Goal: Task Accomplishment & Management: Manage account settings

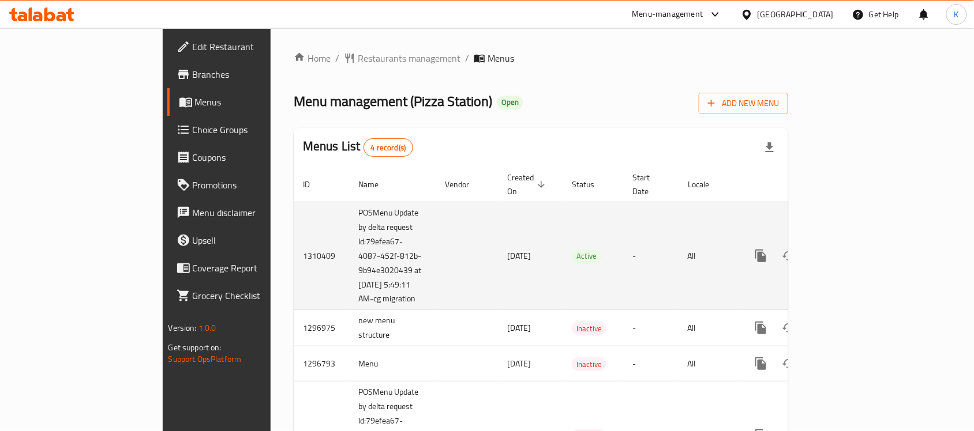
click at [851, 249] on icon "enhanced table" at bounding box center [844, 256] width 14 height 14
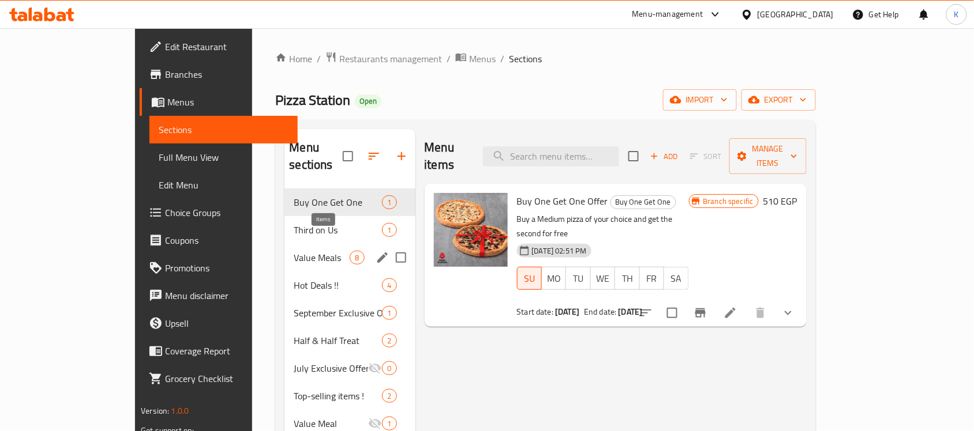
click at [350, 253] on span "8" at bounding box center [356, 258] width 13 height 11
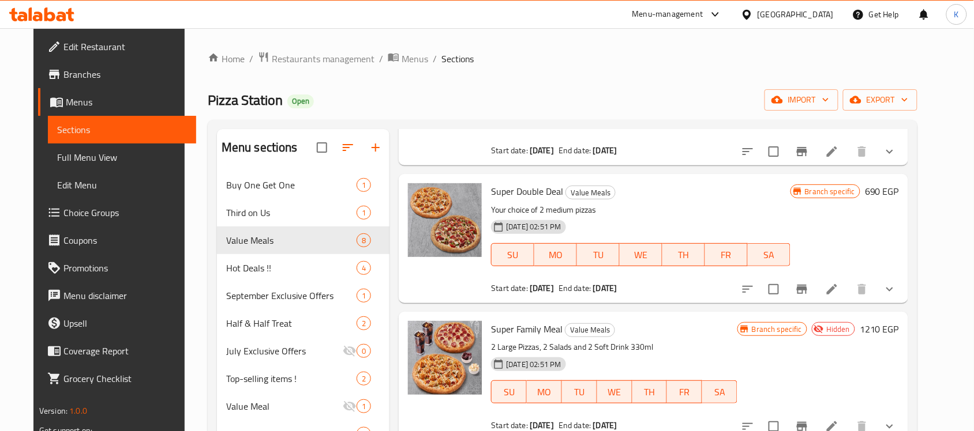
scroll to position [216, 0]
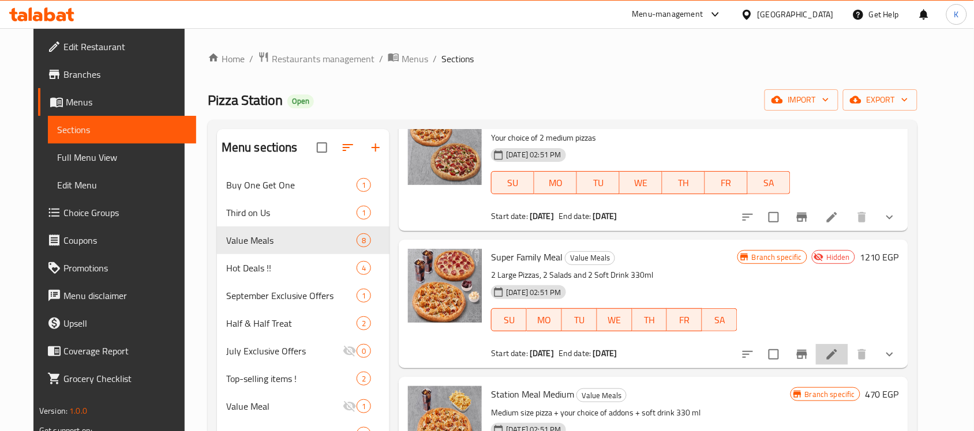
click at [843, 355] on li at bounding box center [832, 354] width 32 height 21
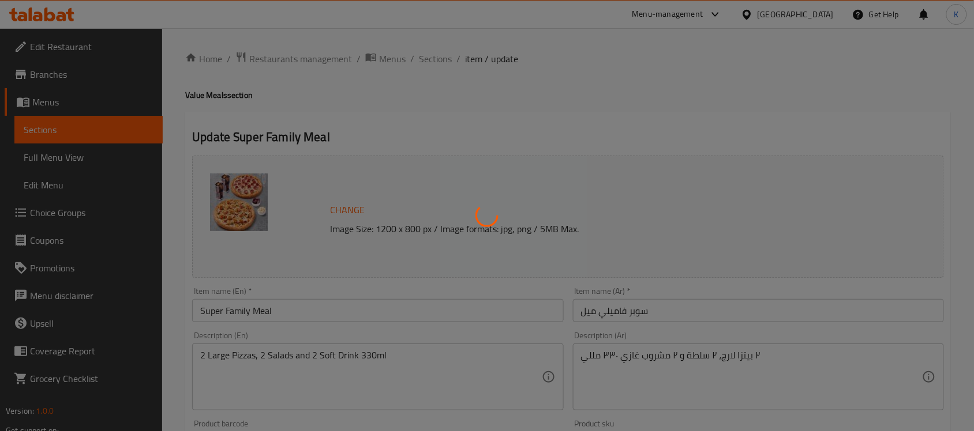
type input "البيتزا الاولي"
type input "1"
type input "اطراف البيتزا الاولي"
type input "1"
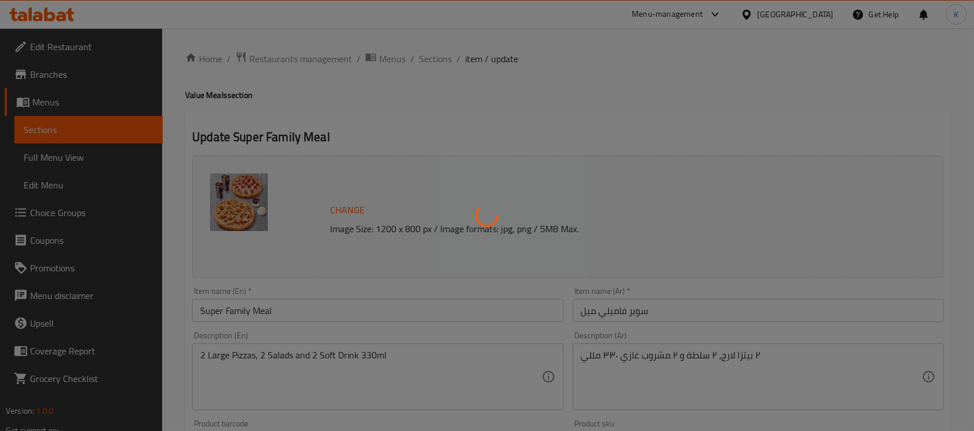
type input "1"
type input "اضافات البيتزا الاولي"
type input "0"
type input "اختيار السلطة الأولى"
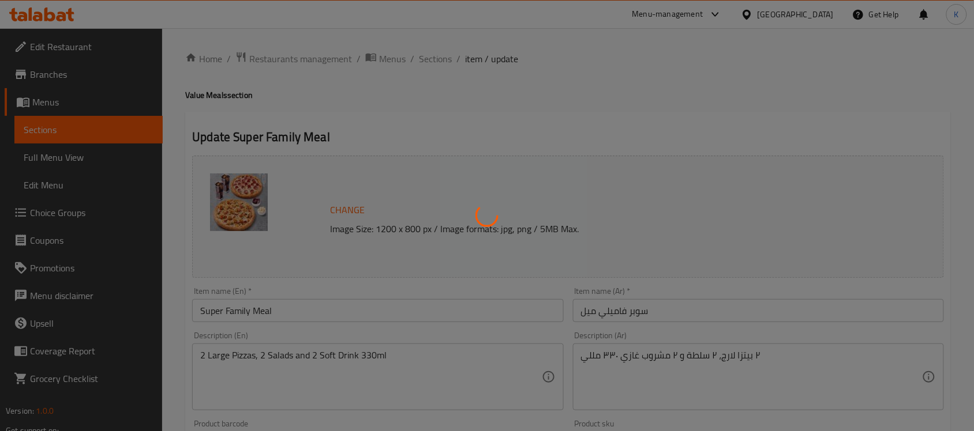
type input "1"
type input "اختيار المشروب الأول"
type input "1"
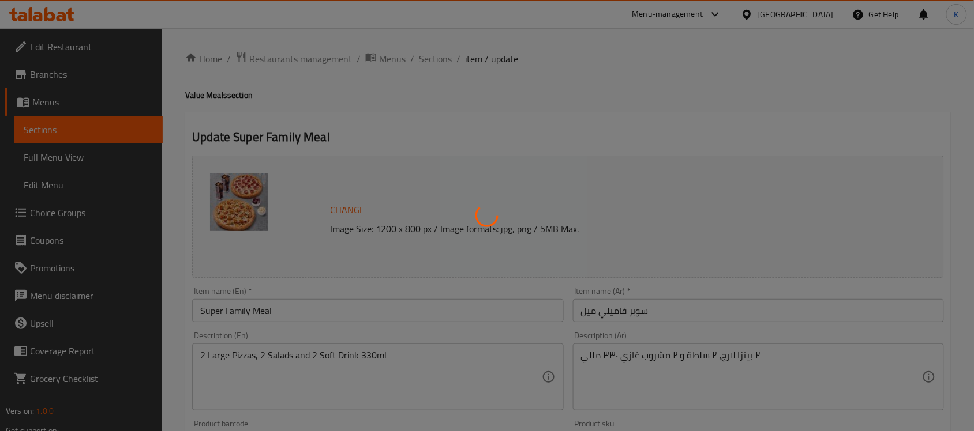
type input "البيتزا الثانية"
type input "1"
type input "اطراف البيتزا الثانية"
type input "1"
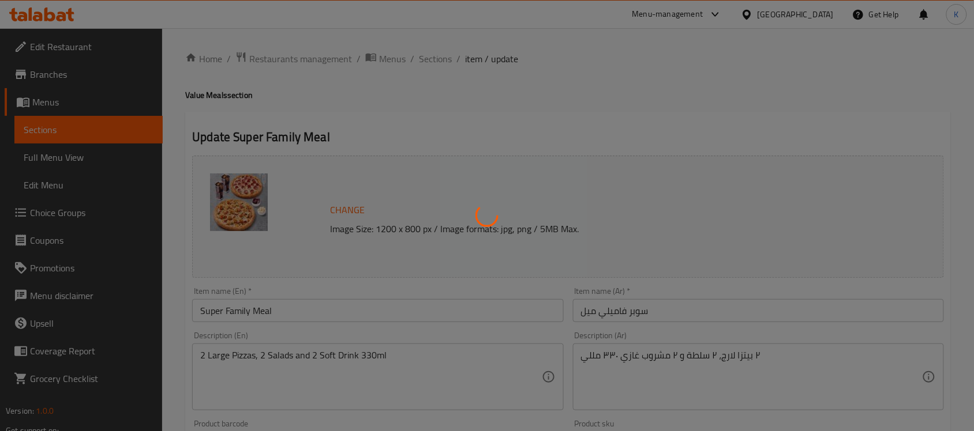
type input "1"
type input "اضافات البيتزا الثانية"
type input "0"
type input "اختيار السلطة الثانية"
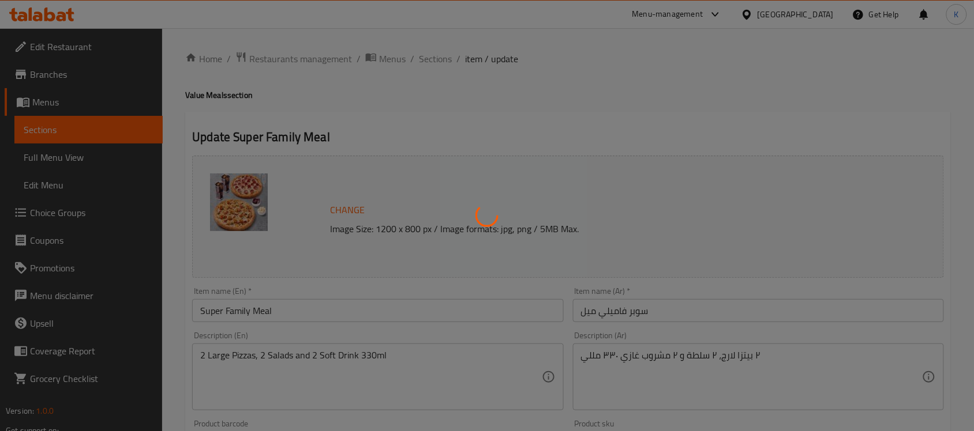
type input "1"
type input "اختيار المشروب الثاني"
type input "1"
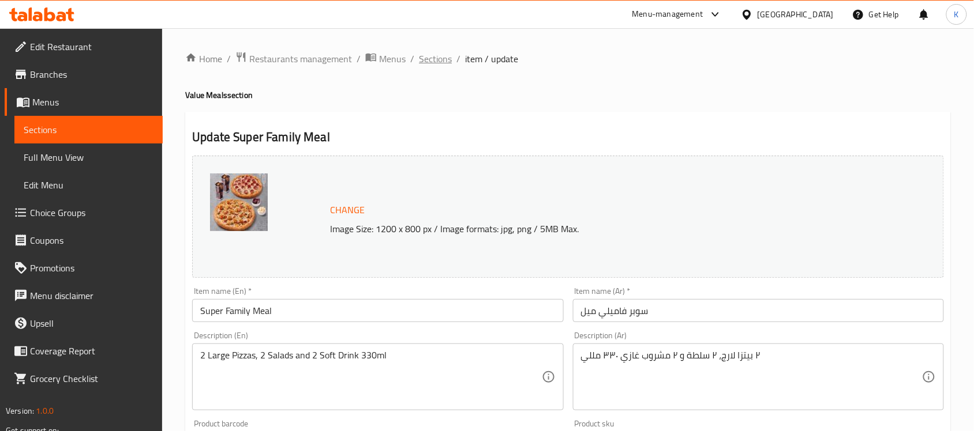
click at [430, 59] on span "Sections" at bounding box center [435, 59] width 33 height 14
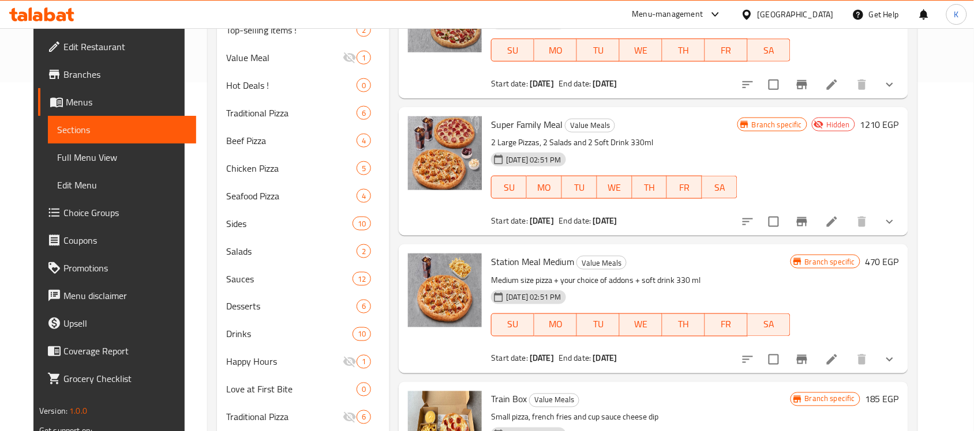
scroll to position [324, 0]
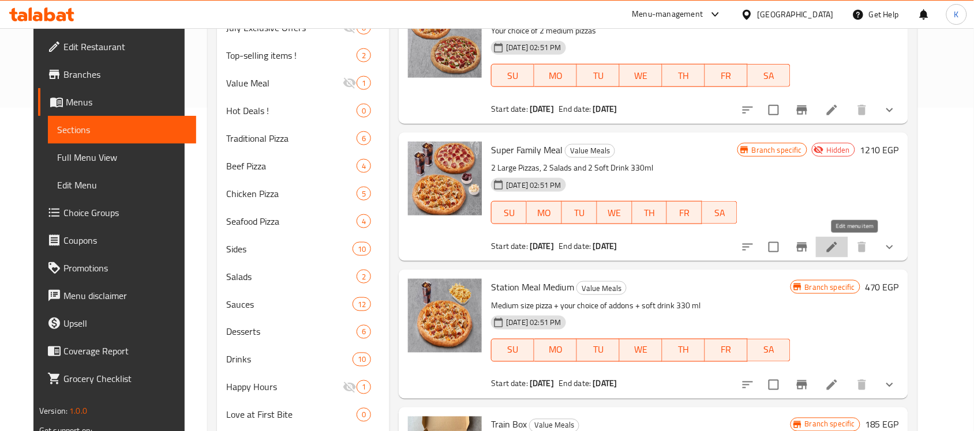
click at [839, 254] on icon at bounding box center [832, 248] width 14 height 14
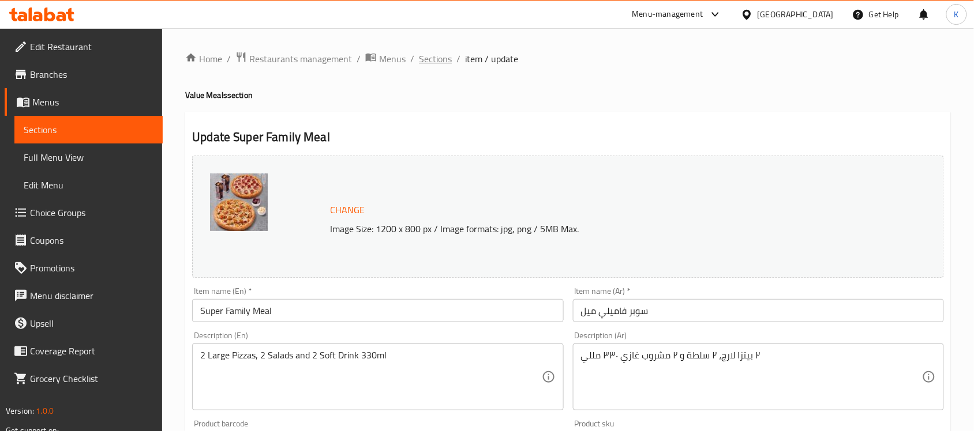
click at [440, 64] on span "Sections" at bounding box center [435, 59] width 33 height 14
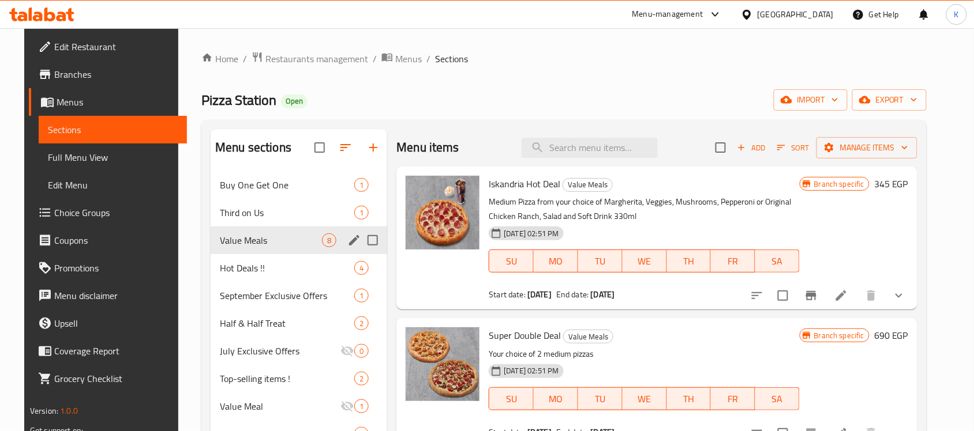
click at [232, 268] on span "Hot Deals !!" at bounding box center [287, 268] width 134 height 14
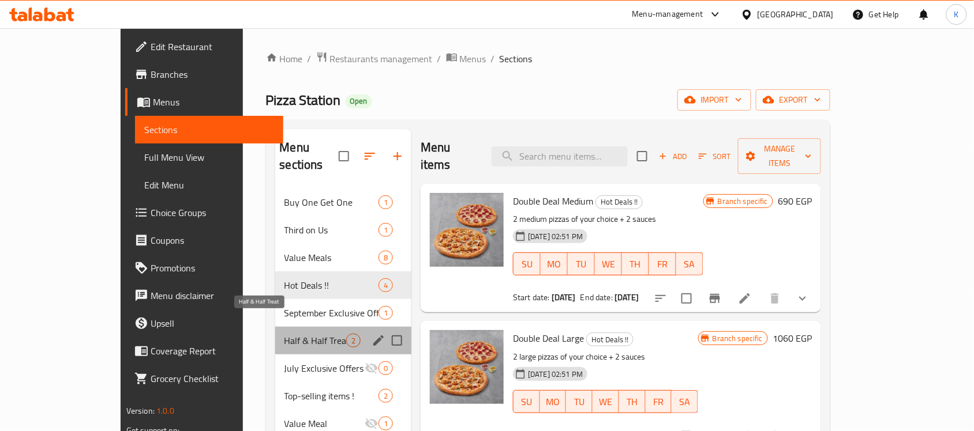
click at [284, 334] on span "Half & Half Treat" at bounding box center [315, 341] width 62 height 14
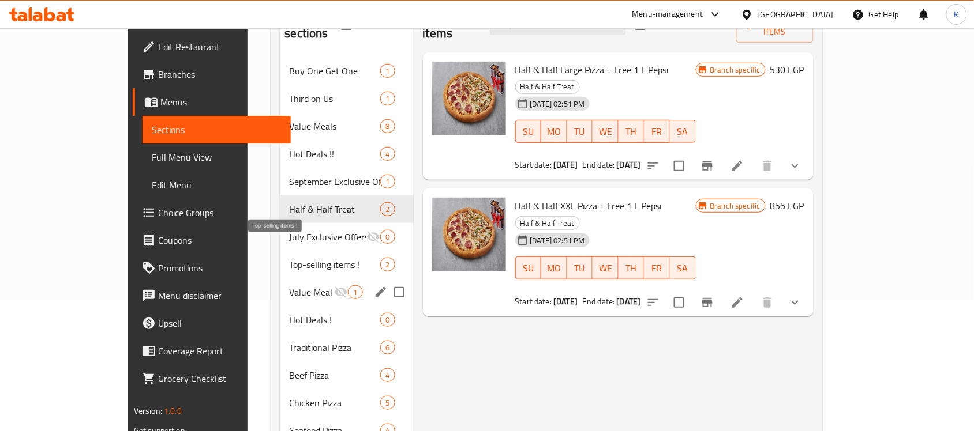
scroll to position [144, 0]
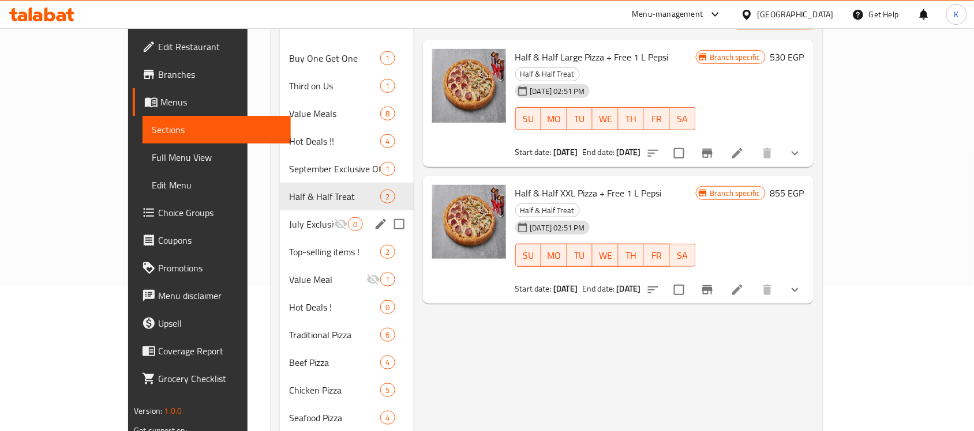
click at [280, 219] on div "July Exclusive Offers 0" at bounding box center [346, 225] width 133 height 28
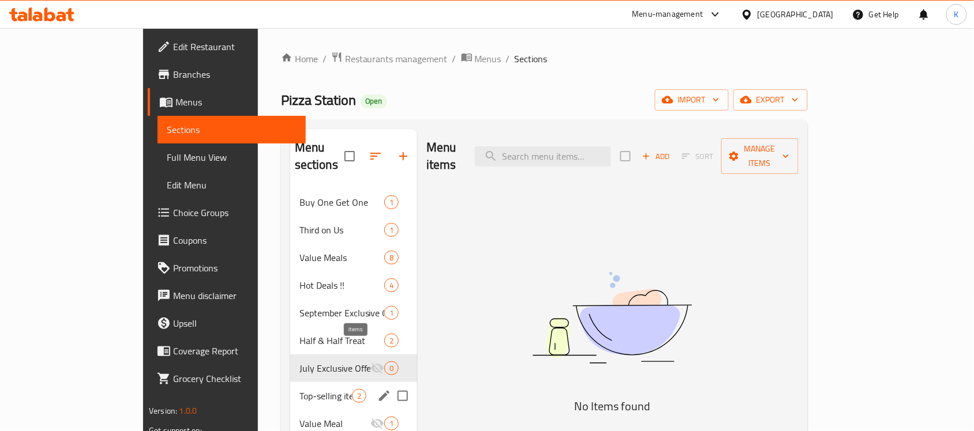
scroll to position [144, 0]
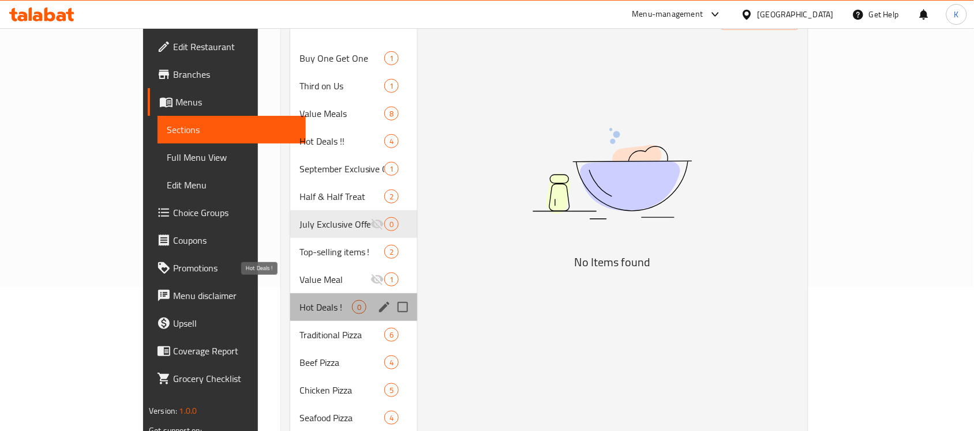
click at [299, 301] on span "Hot Deals !" at bounding box center [325, 308] width 52 height 14
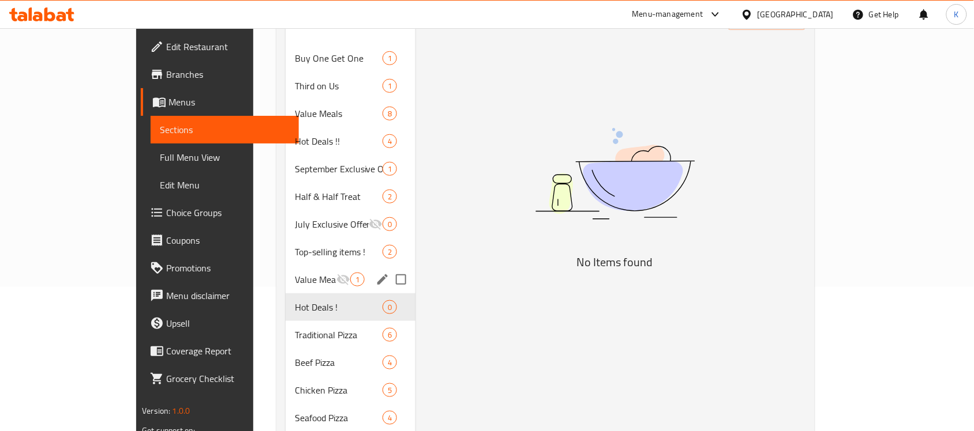
click at [286, 266] on div "Value Meal 1" at bounding box center [351, 280] width 130 height 28
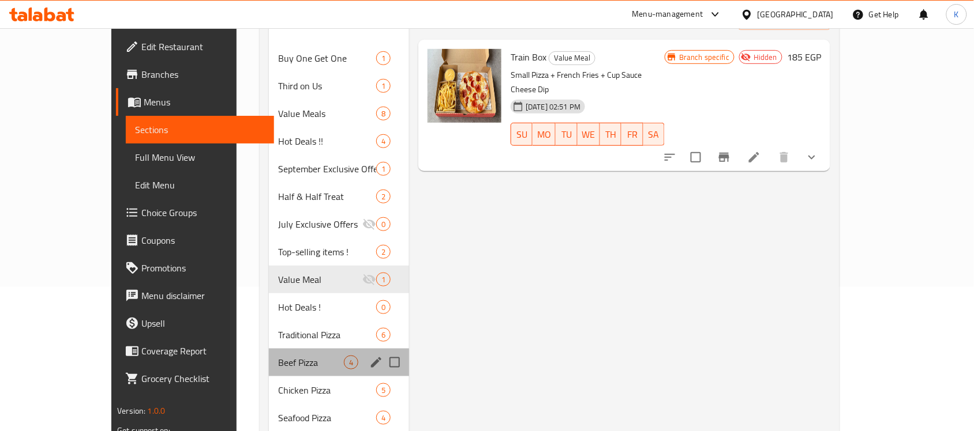
click at [269, 349] on div "Beef Pizza 4" at bounding box center [339, 363] width 140 height 28
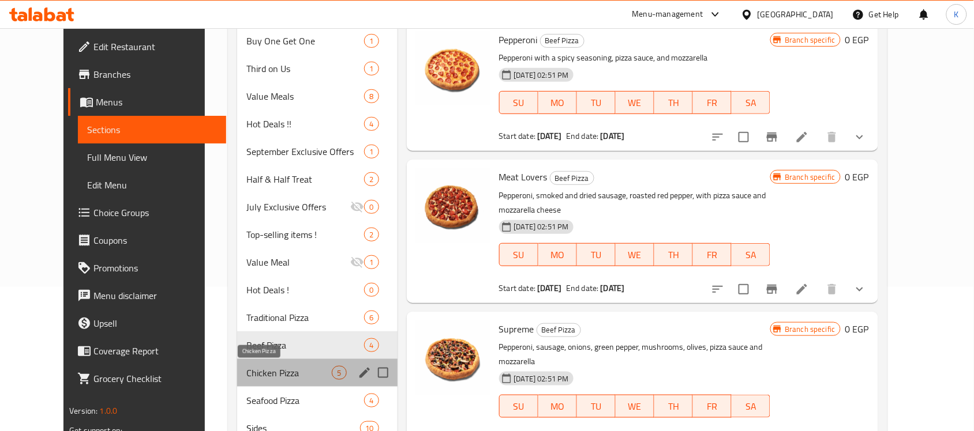
click at [253, 375] on span "Chicken Pizza" at bounding box center [289, 373] width 86 height 14
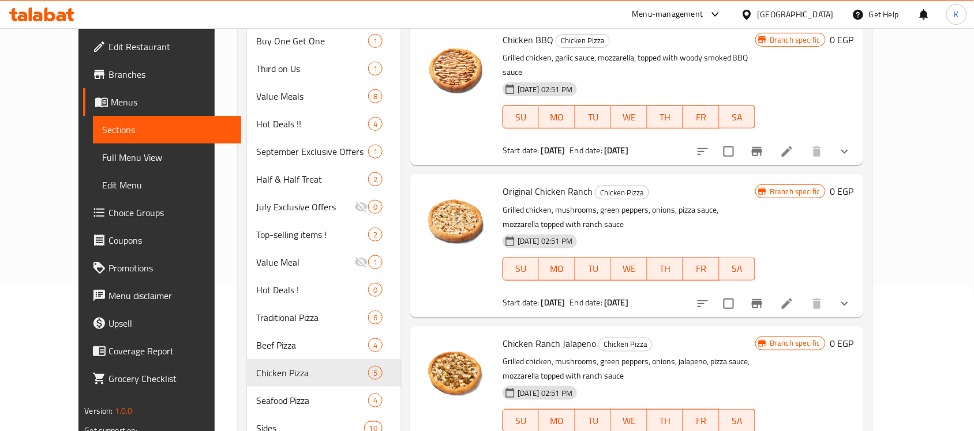
drag, startPoint x: 495, startPoint y: 217, endPoint x: 572, endPoint y: 217, distance: 77.3
click at [572, 236] on span "[DATE] 02:51 PM" at bounding box center [545, 241] width 64 height 11
click at [584, 230] on div "[DATE] 02:51 PM SU MO TU WE TH FR SA" at bounding box center [629, 261] width 262 height 62
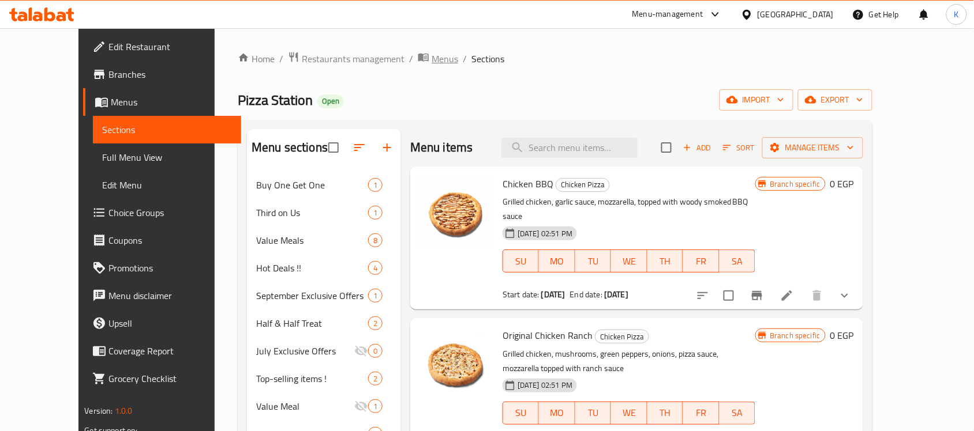
click at [431, 55] on span "Menus" at bounding box center [444, 59] width 27 height 14
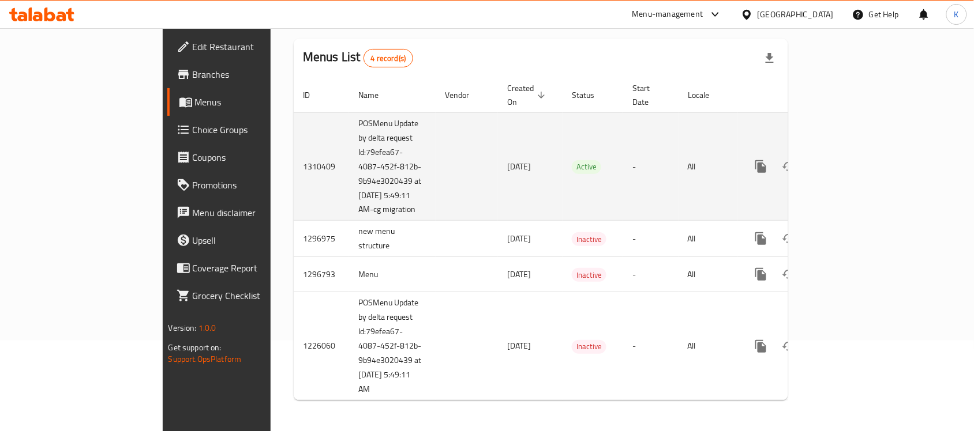
scroll to position [95, 0]
click at [294, 160] on td "1310409" at bounding box center [321, 165] width 55 height 108
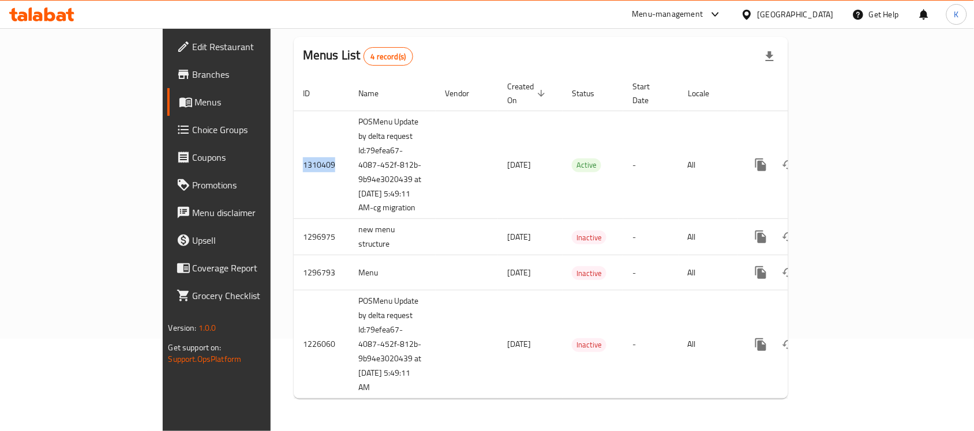
copy td "1310409"
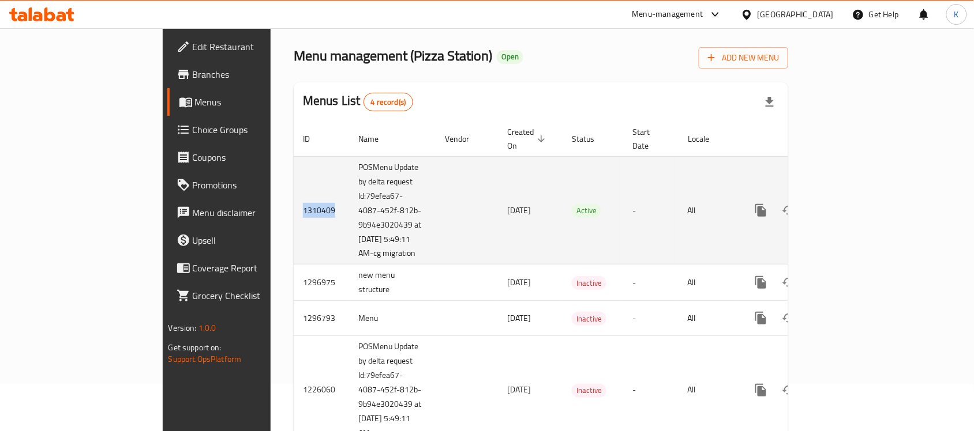
scroll to position [72, 0]
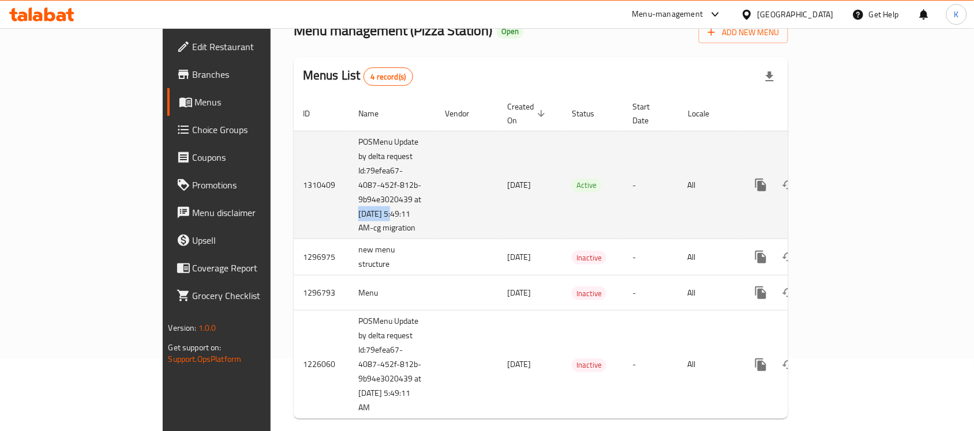
drag, startPoint x: 250, startPoint y: 201, endPoint x: 293, endPoint y: 199, distance: 43.3
click at [349, 199] on td "POSMenu Update by delta request Id:79efea67-4087-452f-812b-9b94e3020439 at [DAT…" at bounding box center [392, 185] width 87 height 108
click at [507, 181] on span "[DATE]" at bounding box center [519, 185] width 24 height 15
click at [507, 185] on span "[DATE]" at bounding box center [519, 185] width 24 height 15
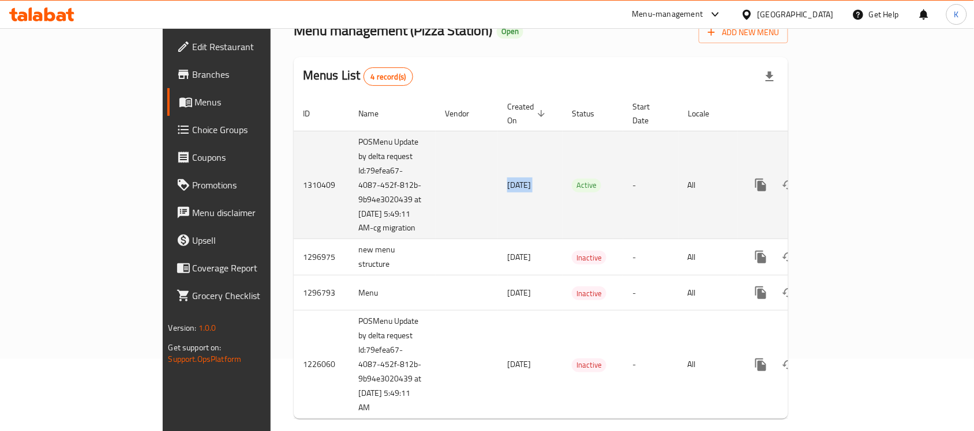
click at [507, 185] on span "[DATE]" at bounding box center [519, 185] width 24 height 15
click at [498, 189] on td "[DATE]" at bounding box center [530, 185] width 65 height 108
click at [849, 183] on icon "enhanced table" at bounding box center [844, 185] width 10 height 10
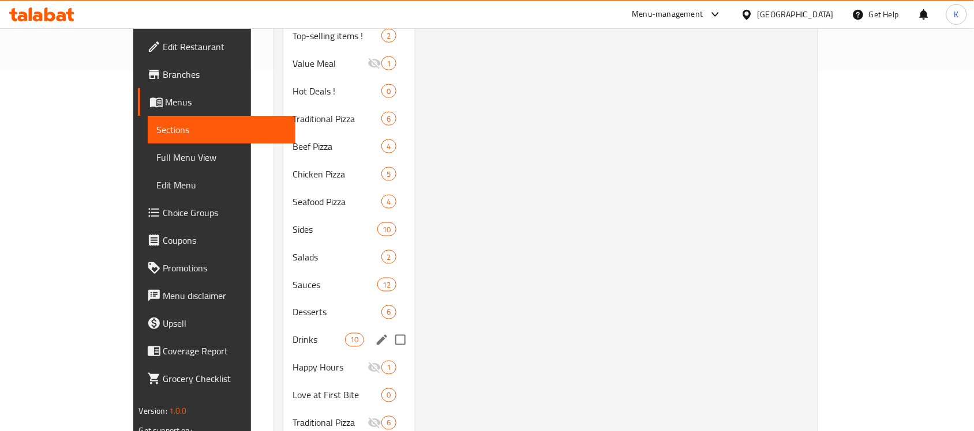
scroll to position [468, 0]
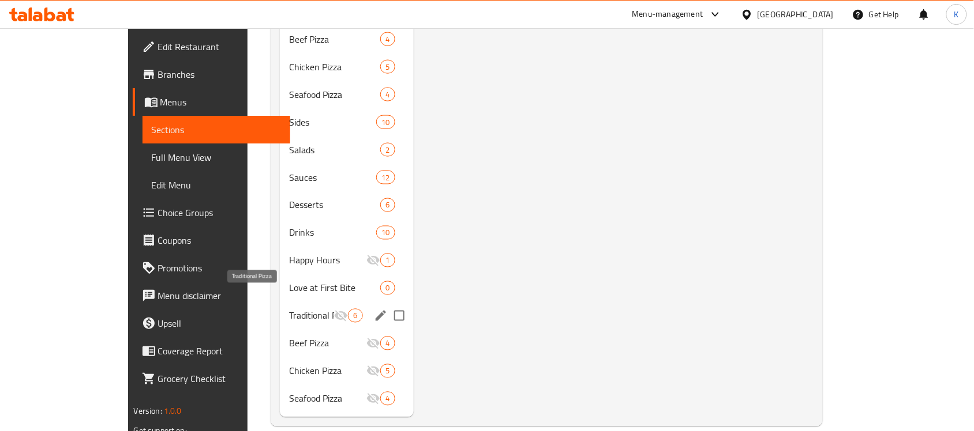
click at [289, 309] on span "Traditional Pizza" at bounding box center [311, 316] width 45 height 14
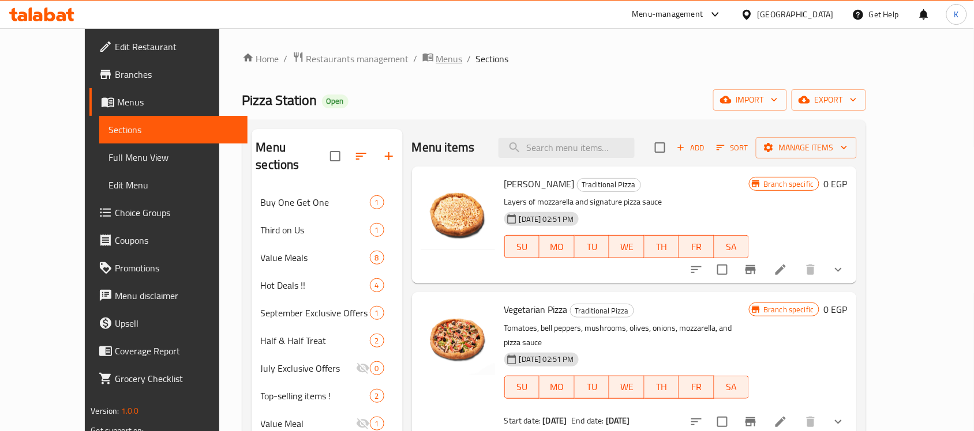
click at [436, 63] on span "Menus" at bounding box center [449, 59] width 27 height 14
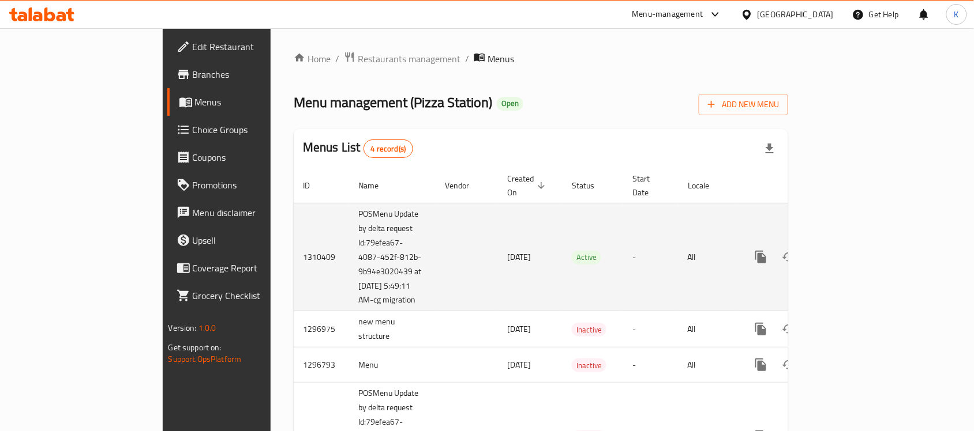
click at [851, 258] on icon "enhanced table" at bounding box center [844, 257] width 14 height 14
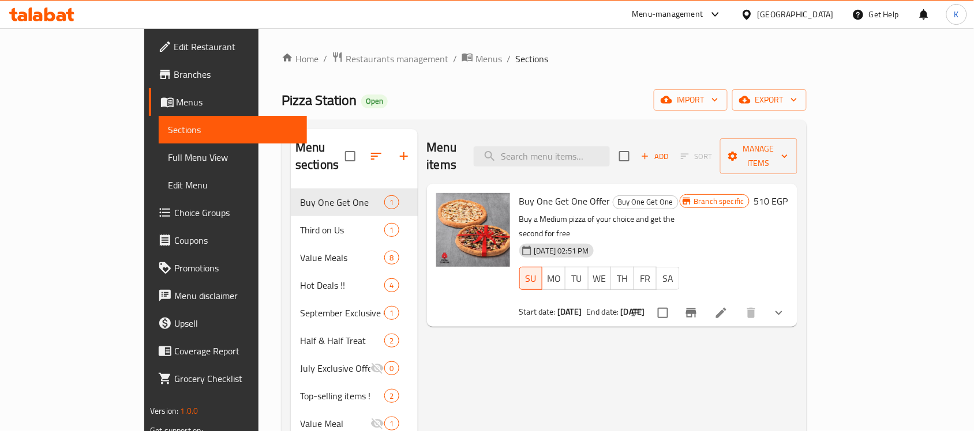
click at [174, 208] on span "Choice Groups" at bounding box center [235, 213] width 123 height 14
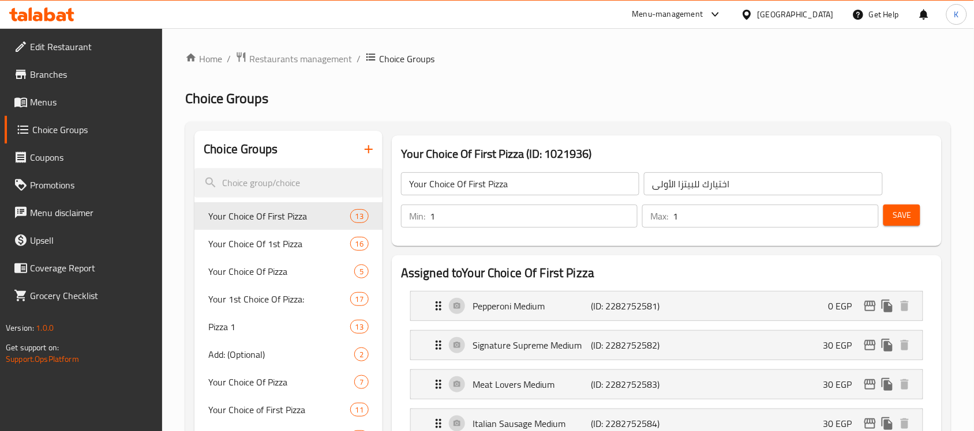
click at [87, 104] on span "Menus" at bounding box center [91, 102] width 123 height 14
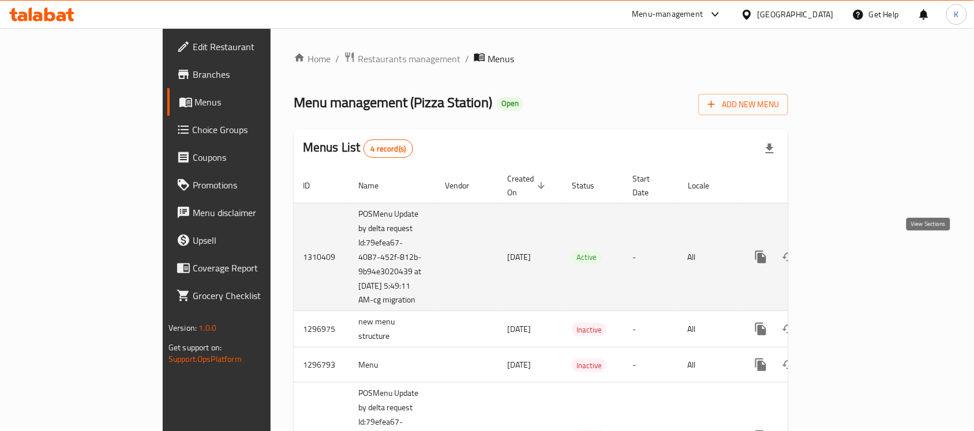
click at [858, 254] on link "enhanced table" at bounding box center [844, 257] width 28 height 28
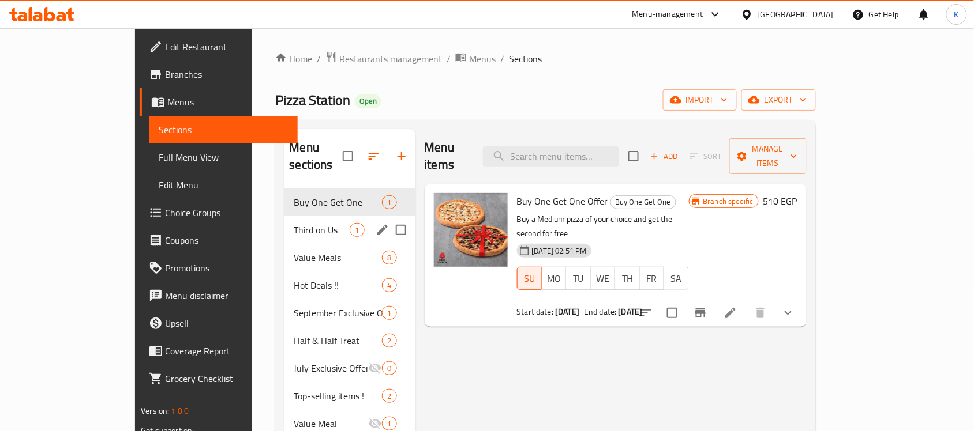
click at [294, 223] on span "Third on Us" at bounding box center [322, 230] width 56 height 14
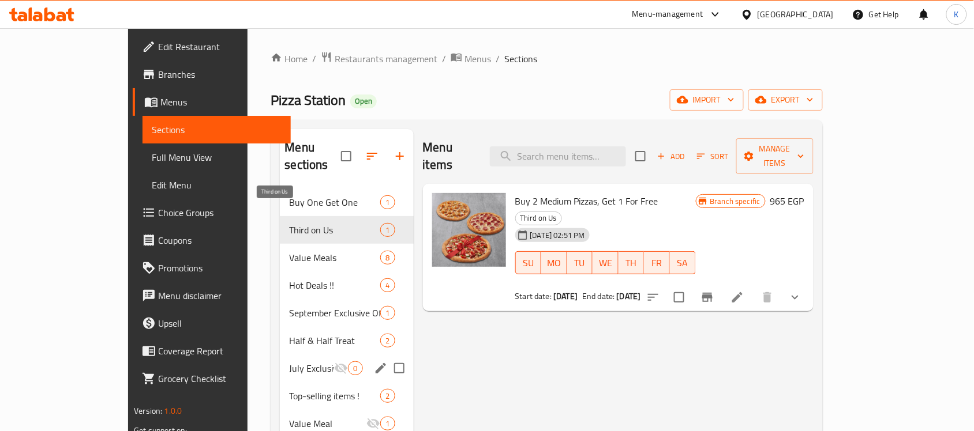
scroll to position [144, 0]
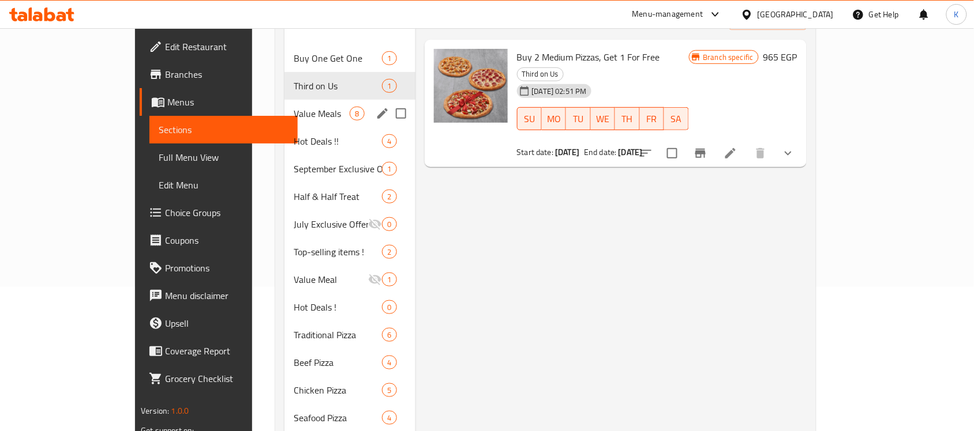
click at [294, 107] on span "Value Meals" at bounding box center [322, 114] width 56 height 14
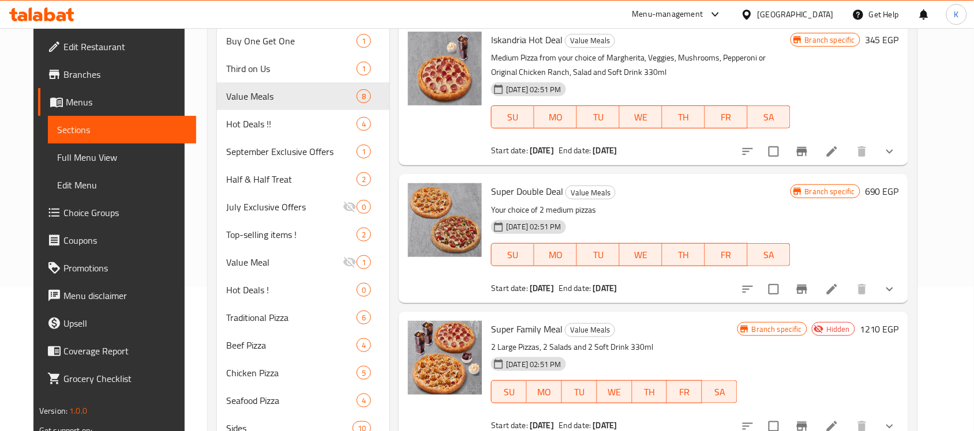
click at [848, 160] on li at bounding box center [832, 151] width 32 height 21
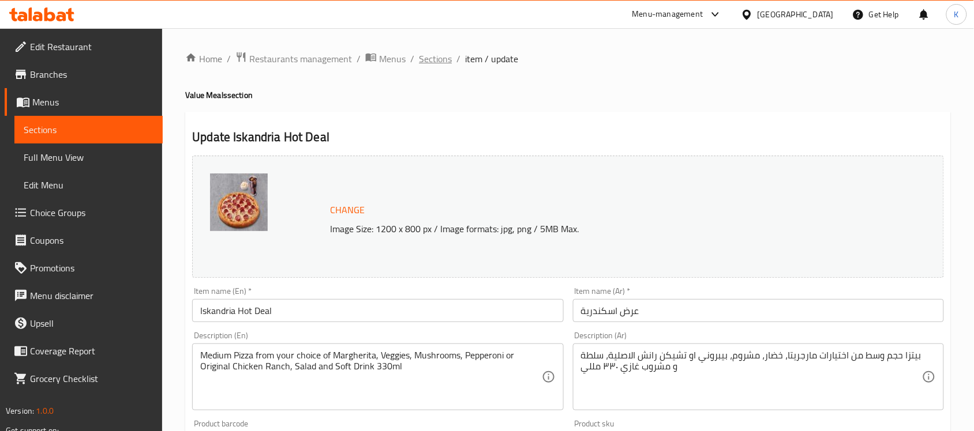
click at [426, 63] on span "Sections" at bounding box center [435, 59] width 33 height 14
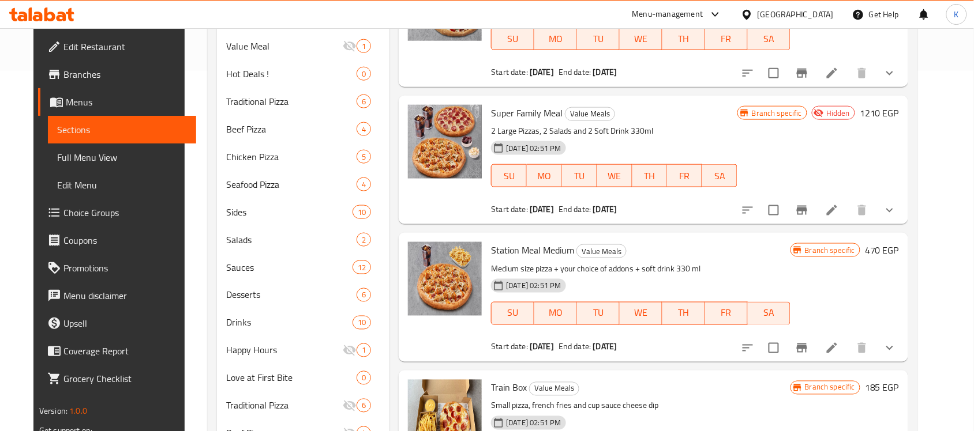
click at [849, 222] on div at bounding box center [819, 211] width 170 height 28
click at [848, 218] on li at bounding box center [832, 210] width 32 height 21
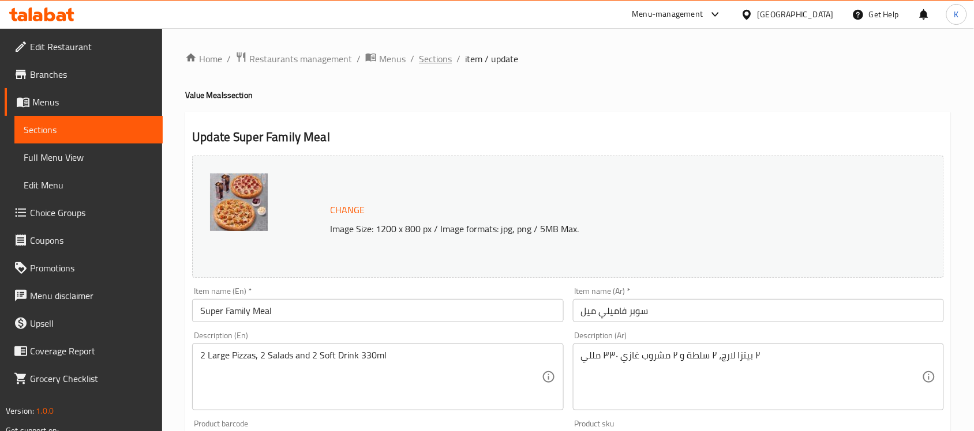
click at [427, 61] on span "Sections" at bounding box center [435, 59] width 33 height 14
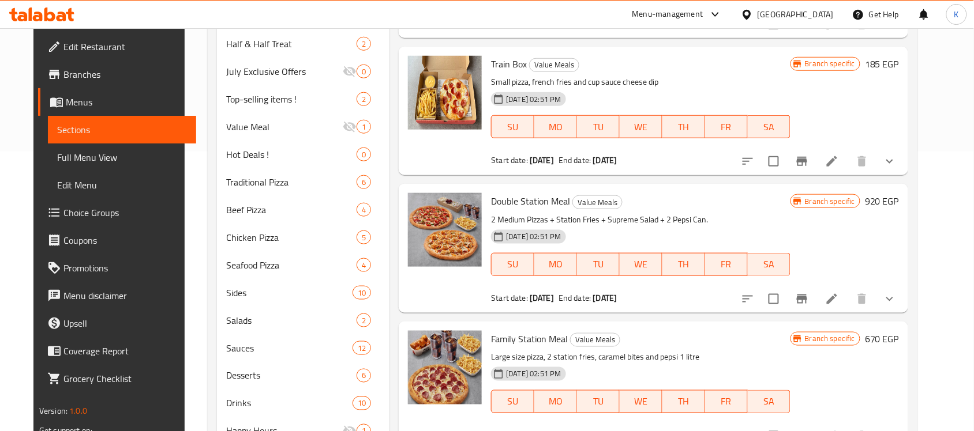
scroll to position [361, 0]
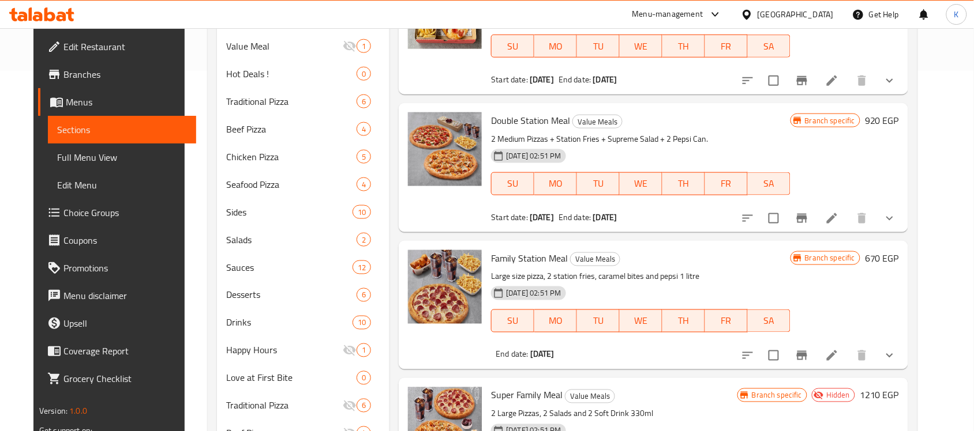
click at [840, 356] on li at bounding box center [832, 356] width 32 height 21
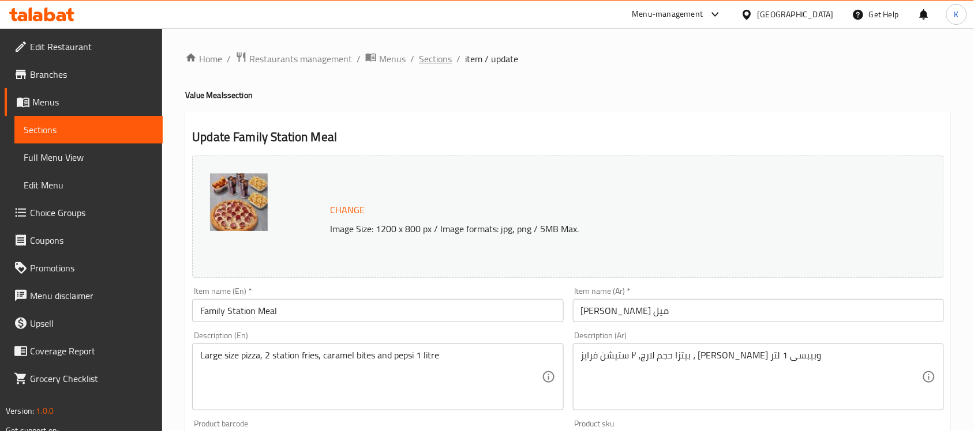
click at [427, 52] on span "Sections" at bounding box center [435, 59] width 33 height 14
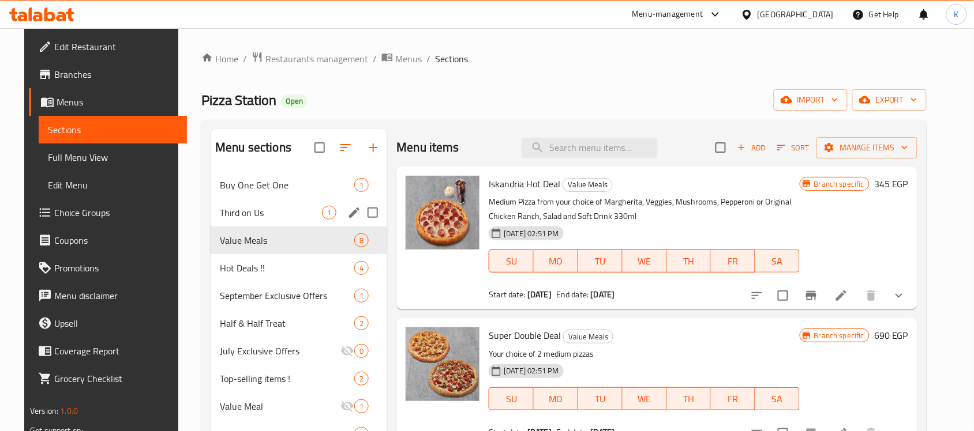
click at [276, 205] on div "Third on Us 1" at bounding box center [299, 213] width 177 height 28
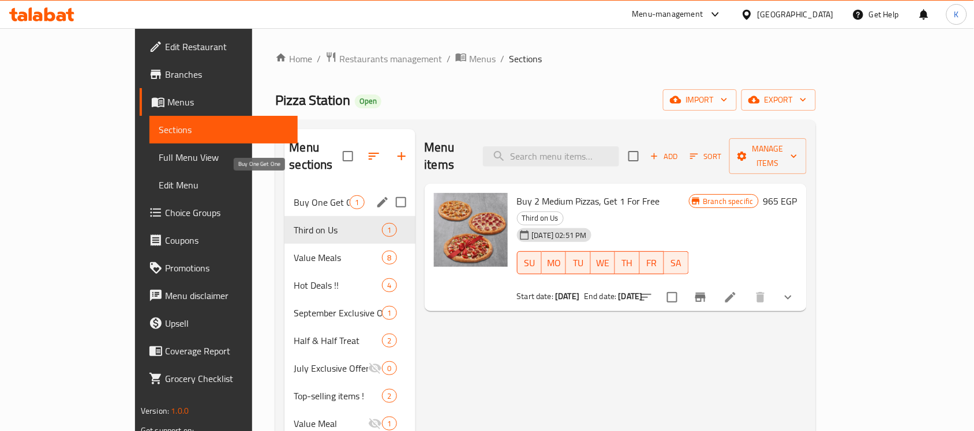
click at [294, 196] on span "Buy One Get One" at bounding box center [322, 203] width 56 height 14
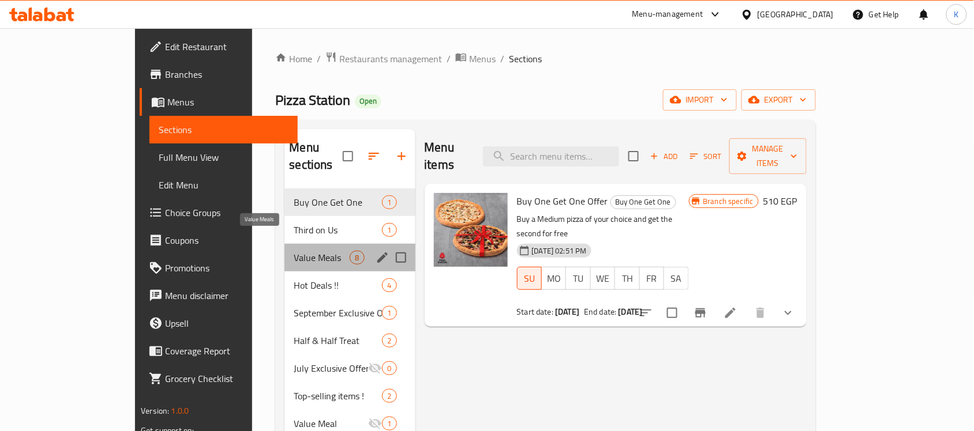
click at [294, 251] on span "Value Meals" at bounding box center [322, 258] width 56 height 14
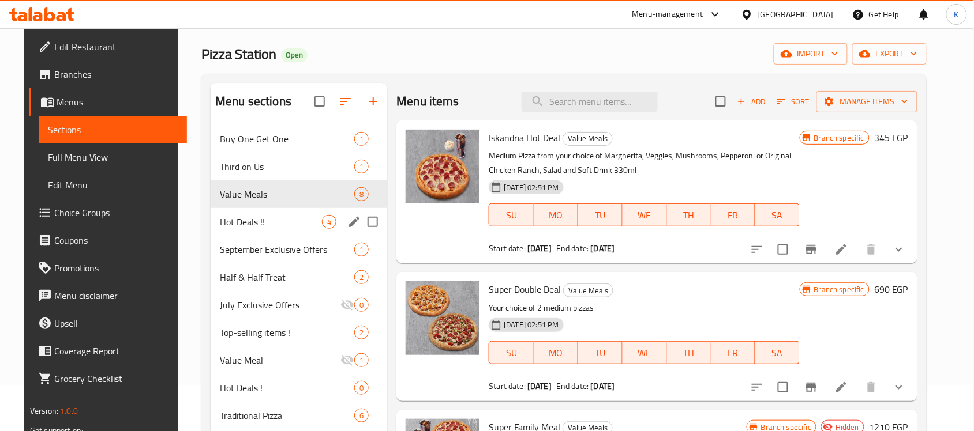
scroll to position [72, 0]
